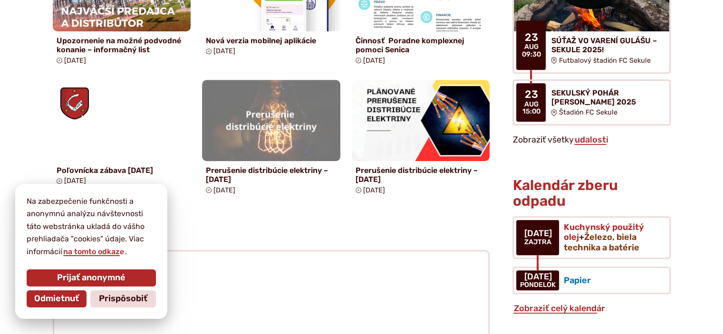
scroll to position [817, 0]
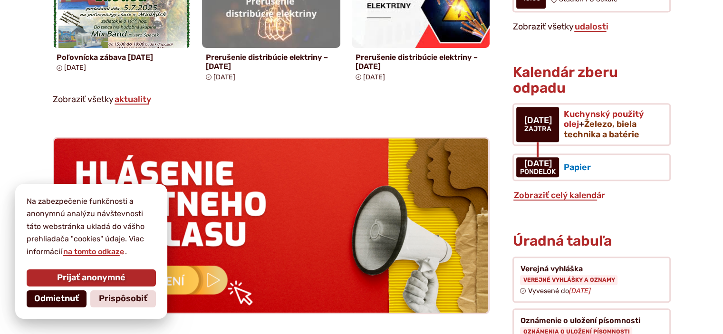
click at [68, 299] on span "Odmietnuť" at bounding box center [56, 299] width 45 height 10
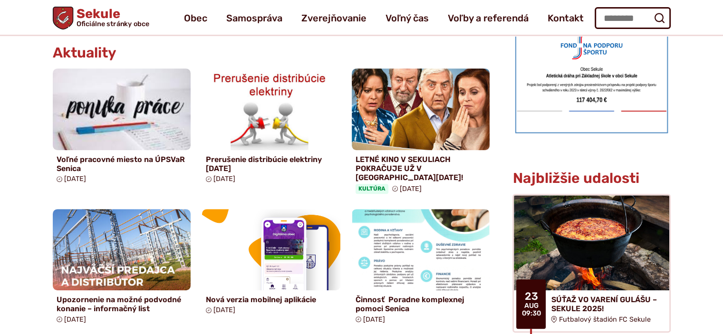
scroll to position [437, 0]
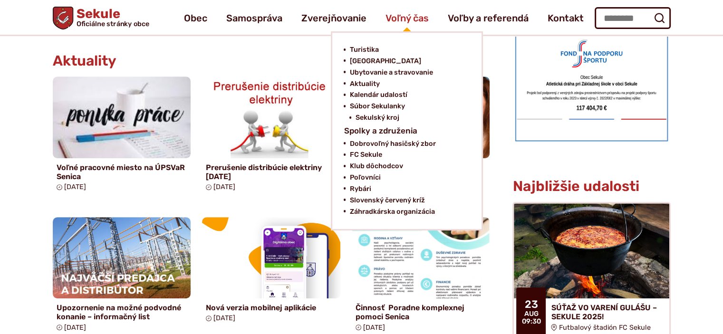
click at [420, 28] on span "Voľný čas" at bounding box center [406, 18] width 43 height 27
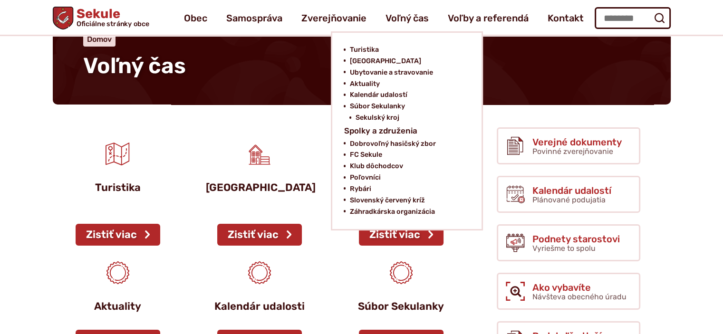
scroll to position [57, 0]
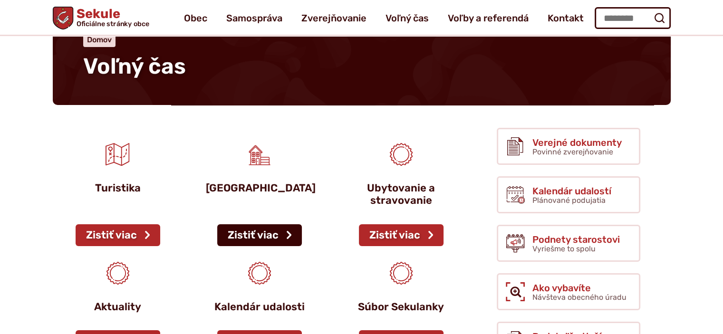
click at [285, 229] on link "Zistiť viac" at bounding box center [259, 235] width 85 height 22
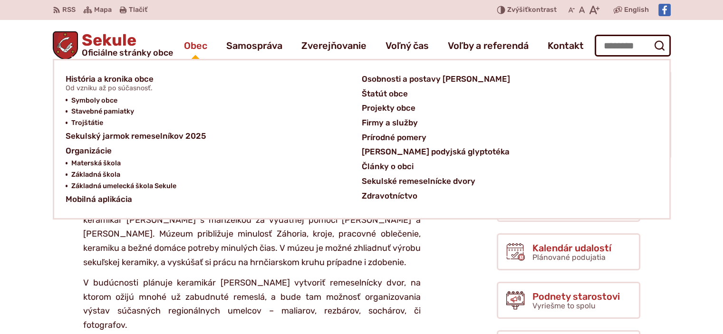
click at [202, 49] on span "Obec" at bounding box center [195, 45] width 23 height 27
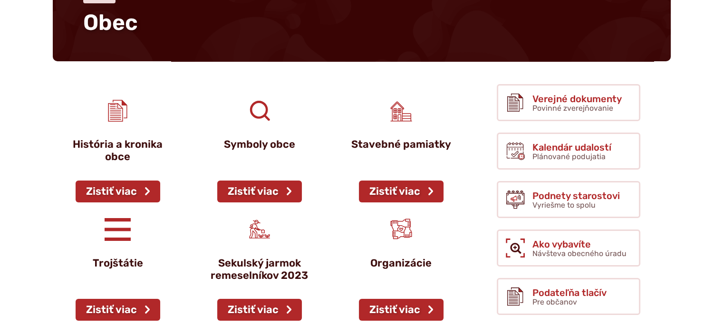
scroll to position [247, 0]
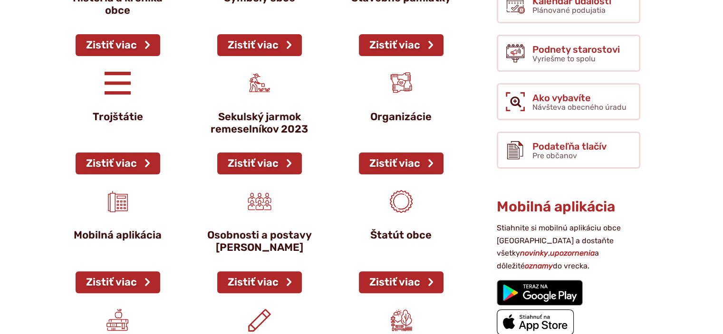
click at [286, 242] on p "Osobnosti a postavy [PERSON_NAME]" at bounding box center [259, 241] width 107 height 25
click at [288, 278] on link "Zistiť viac" at bounding box center [259, 282] width 85 height 22
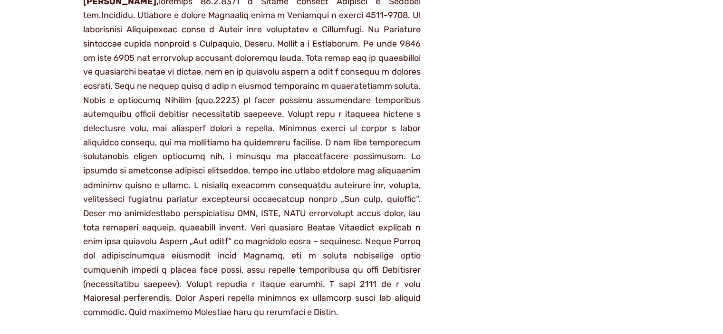
scroll to position [1691, 0]
